Goal: Task Accomplishment & Management: Manage account settings

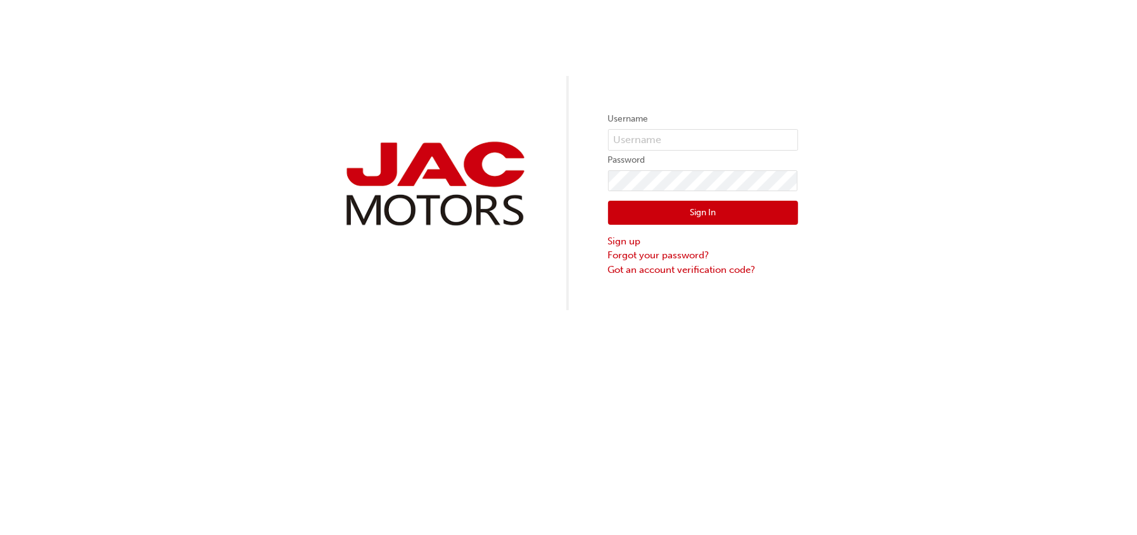
drag, startPoint x: 0, startPoint y: 0, endPoint x: 635, endPoint y: 127, distance: 647.9
click at [634, 125] on label "Username" at bounding box center [703, 118] width 190 height 15
click at [644, 136] on input "text" at bounding box center [703, 140] width 190 height 22
click at [0, 535] on com-1password-button at bounding box center [0, 535] width 0 height 0
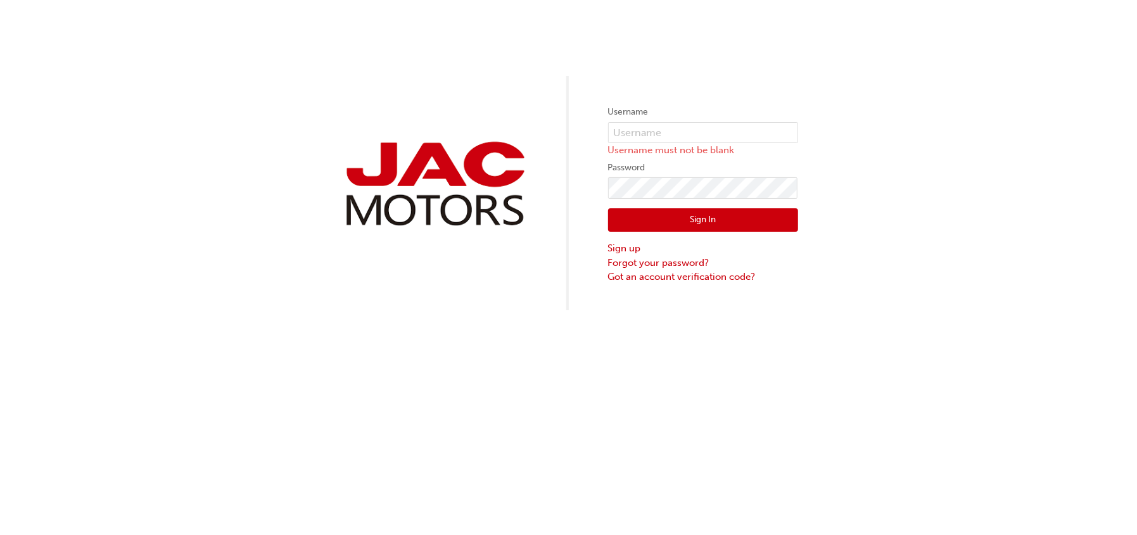
click at [666, 222] on button "Sign In" at bounding box center [703, 220] width 190 height 24
click at [664, 132] on input "text" at bounding box center [703, 133] width 190 height 22
click at [0, 535] on com-1password-button at bounding box center [0, 535] width 0 height 0
click at [666, 217] on button "Sign In" at bounding box center [703, 220] width 190 height 24
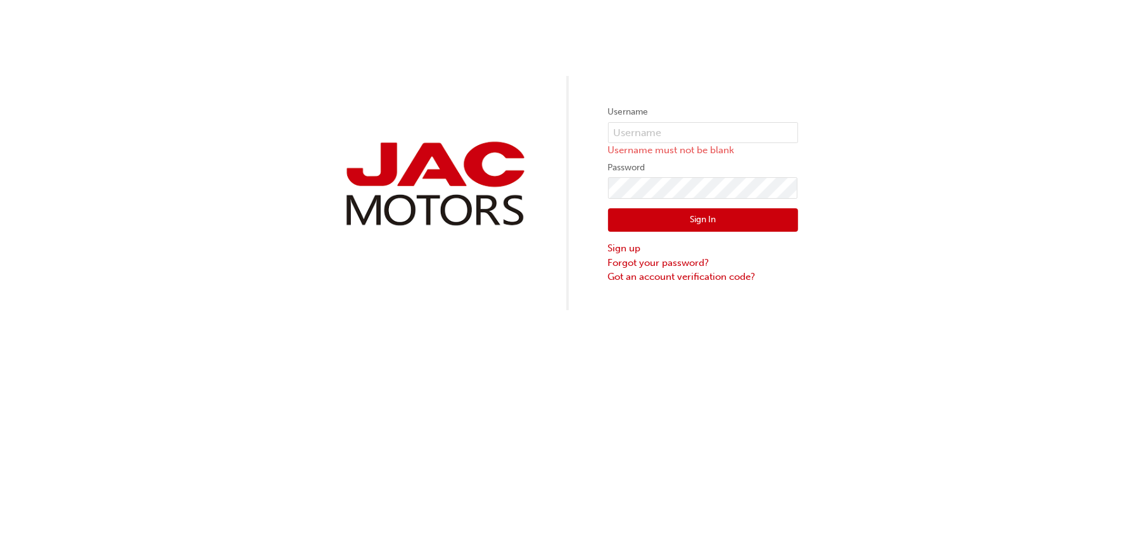
click at [240, 200] on div "Username Username must not be blank Password Sign In Sign up Forgot your passwo…" at bounding box center [568, 155] width 1137 height 310
